Goal: Find specific page/section: Find specific page/section

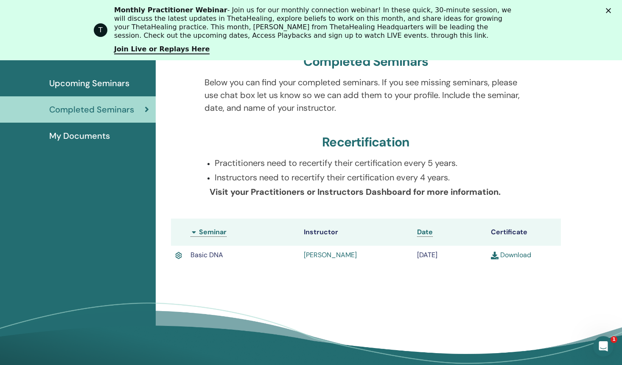
click at [610, 8] on div "Close" at bounding box center [610, 10] width 8 height 5
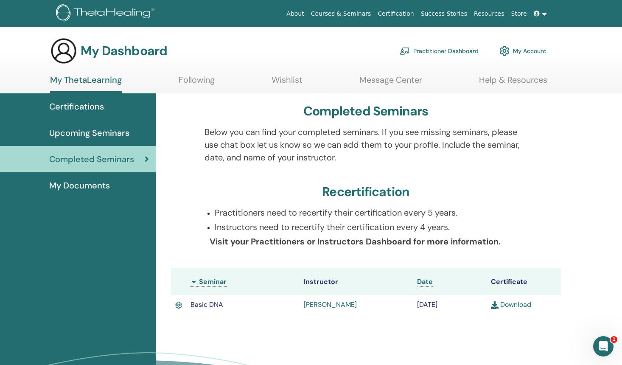
click at [420, 50] on link "Practitioner Dashboard" at bounding box center [439, 51] width 79 height 19
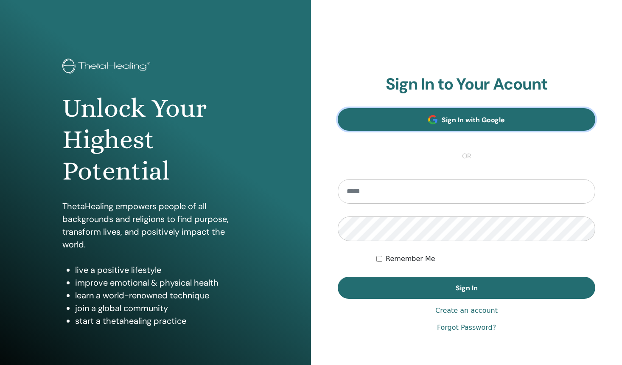
click at [394, 123] on link "Sign In with Google" at bounding box center [466, 119] width 257 height 22
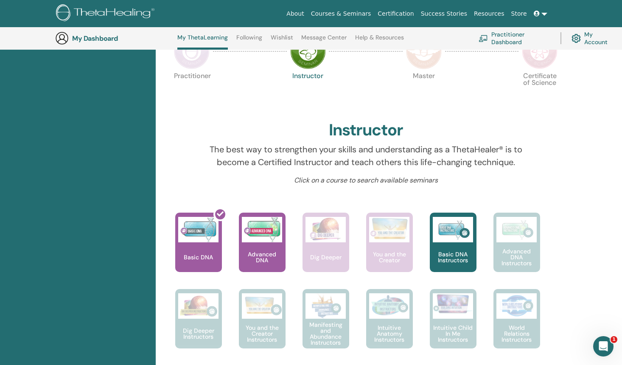
scroll to position [193, 0]
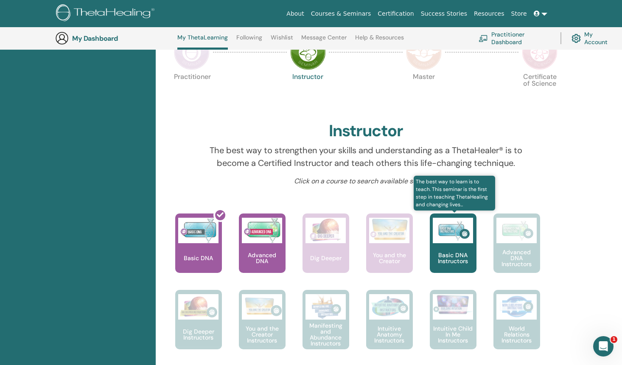
click at [448, 243] on img at bounding box center [453, 230] width 40 height 25
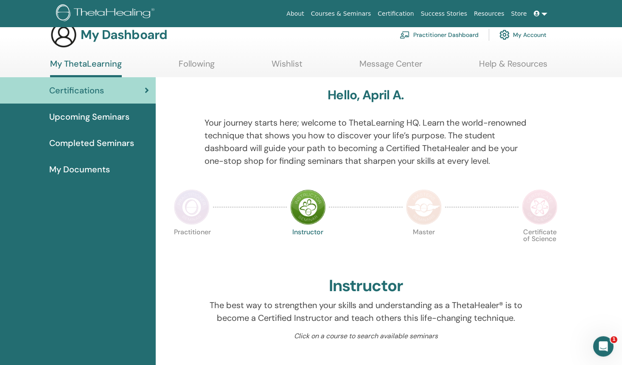
scroll to position [0, 0]
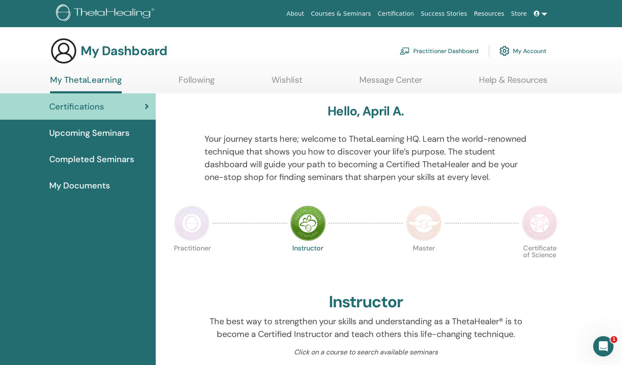
click at [445, 51] on link "Practitioner Dashboard" at bounding box center [439, 51] width 79 height 19
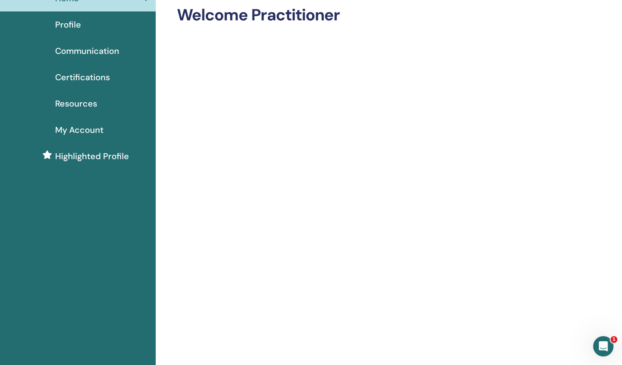
scroll to position [49, 0]
